Goal: Find contact information: Find contact information

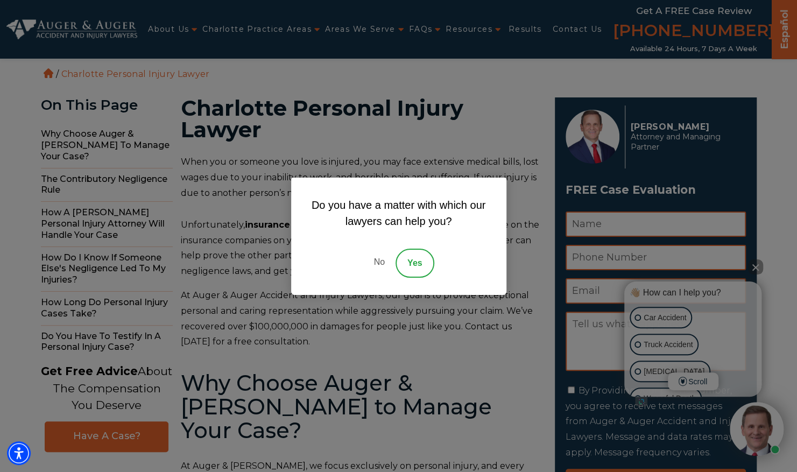
click at [377, 259] on link "No" at bounding box center [379, 263] width 32 height 29
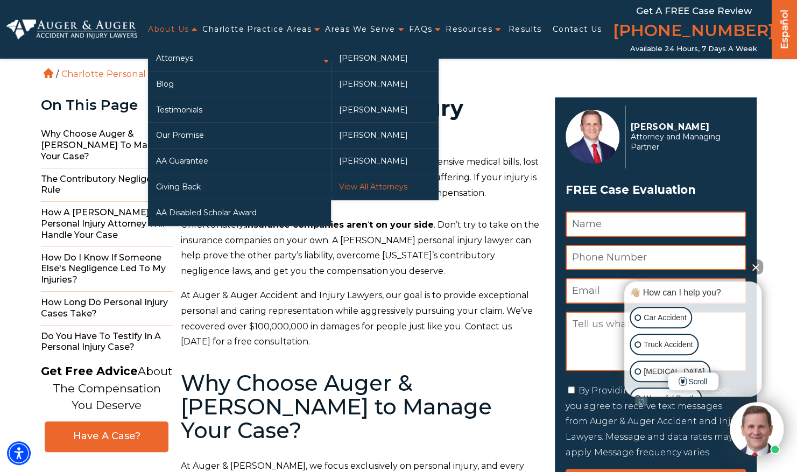
click at [369, 186] on link "View All Attorneys" at bounding box center [385, 186] width 108 height 25
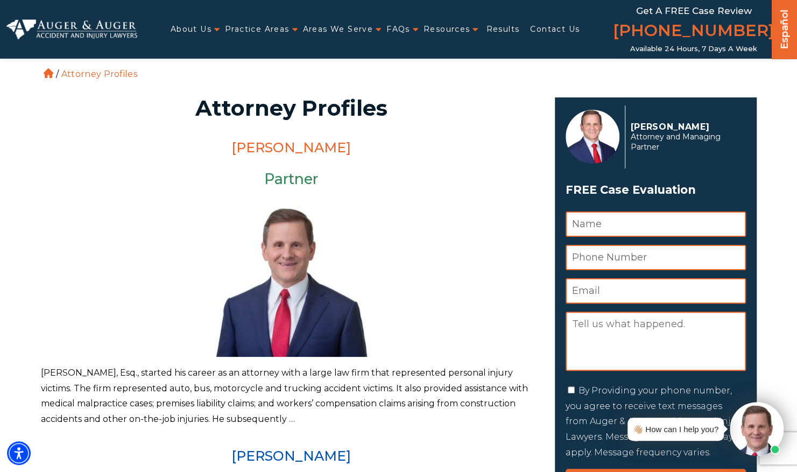
click at [277, 153] on link "[PERSON_NAME]" at bounding box center [291, 147] width 120 height 16
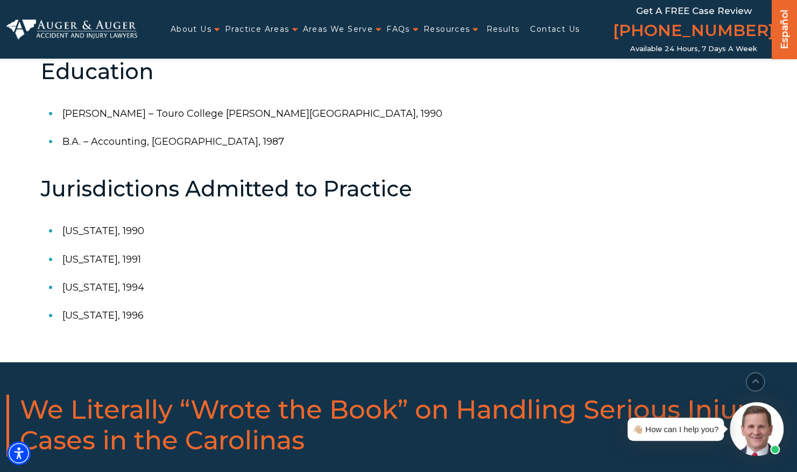
scroll to position [845, 0]
